Goal: Find specific page/section: Find specific page/section

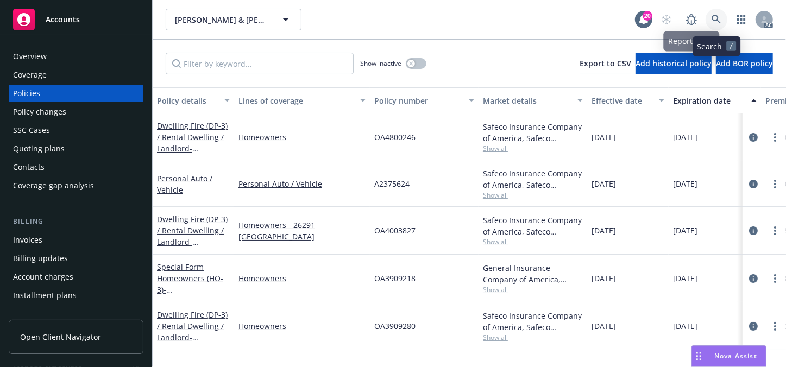
click at [720, 15] on icon at bounding box center [717, 20] width 10 height 10
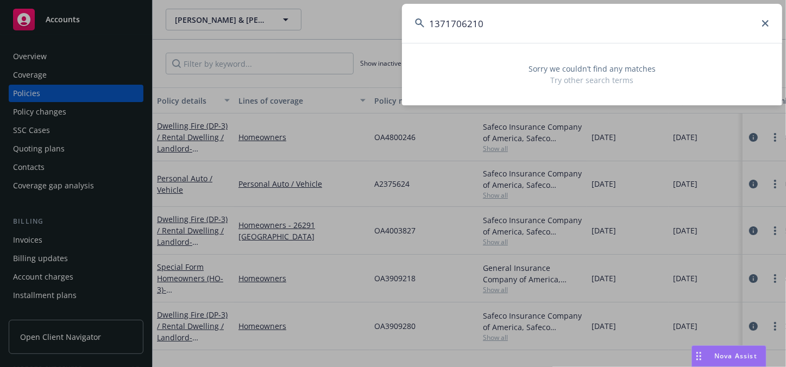
type input "1371706210"
drag, startPoint x: 620, startPoint y: 24, endPoint x: 170, endPoint y: 32, distance: 450.0
click at [170, 32] on div "1371706210 Sorry we couldn’t find any matches Try other search terms" at bounding box center [393, 183] width 786 height 367
paste input "[PERSON_NAME]"
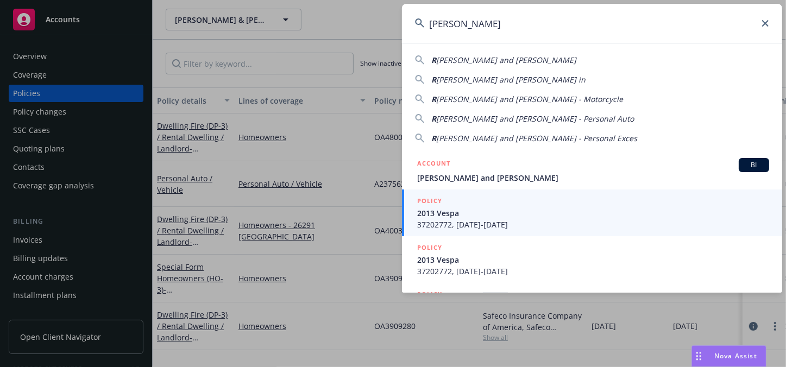
type input "[PERSON_NAME]"
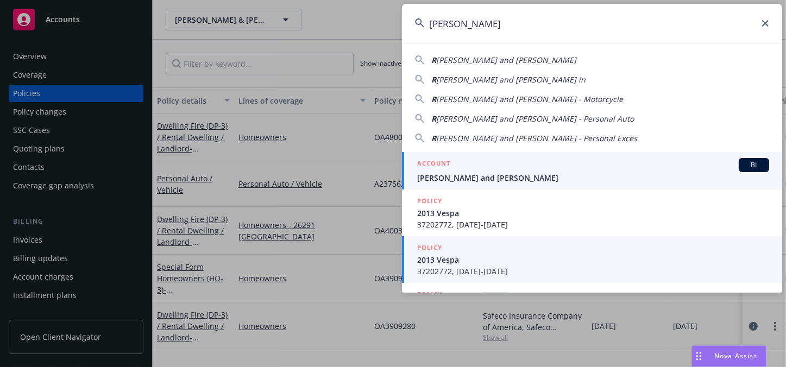
click at [511, 176] on span "[PERSON_NAME] and [PERSON_NAME]" at bounding box center [593, 177] width 352 height 11
